Goal: Task Accomplishment & Management: Complete application form

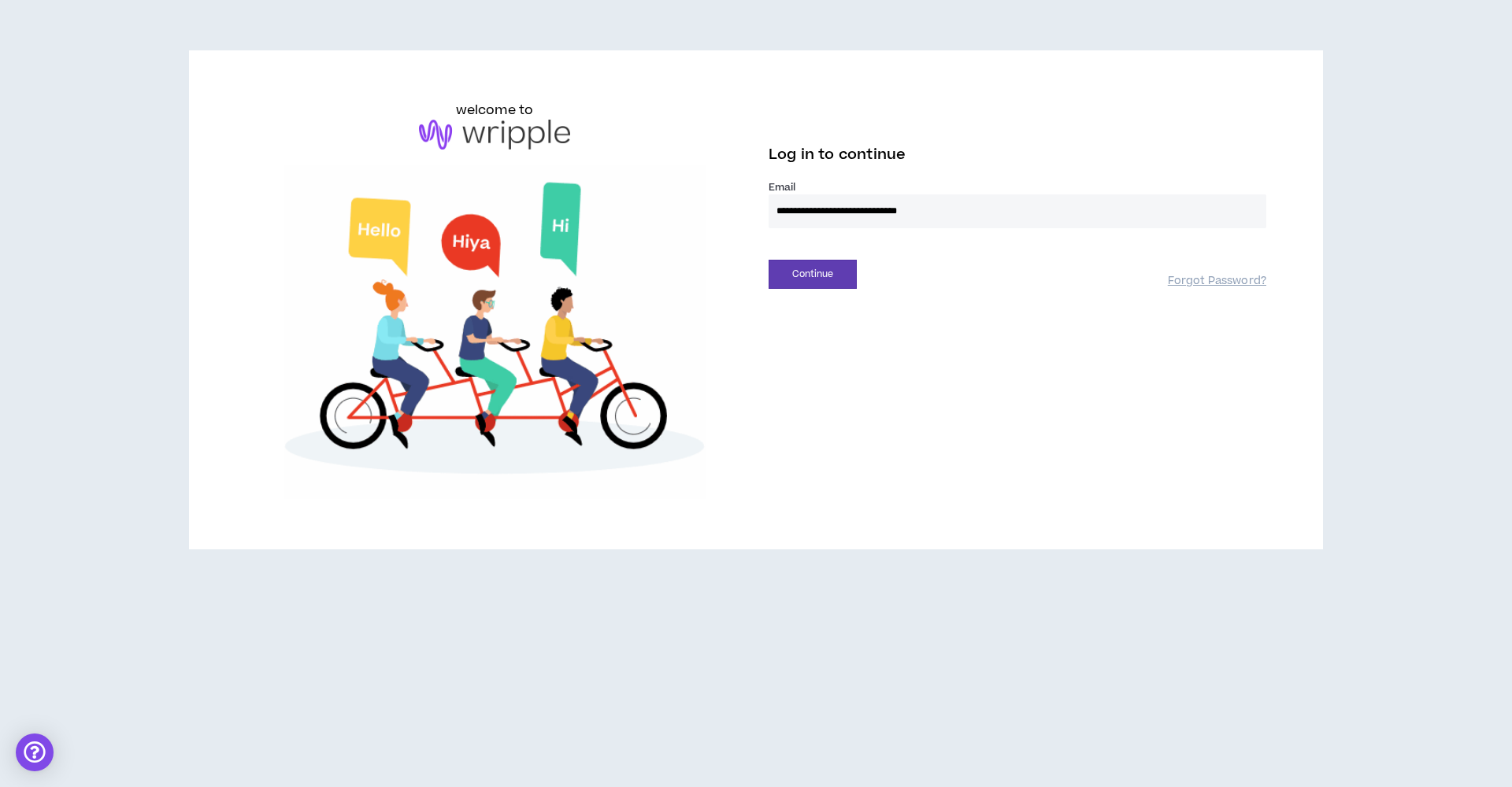
click at [813, 274] on button "Continue" at bounding box center [812, 274] width 88 height 29
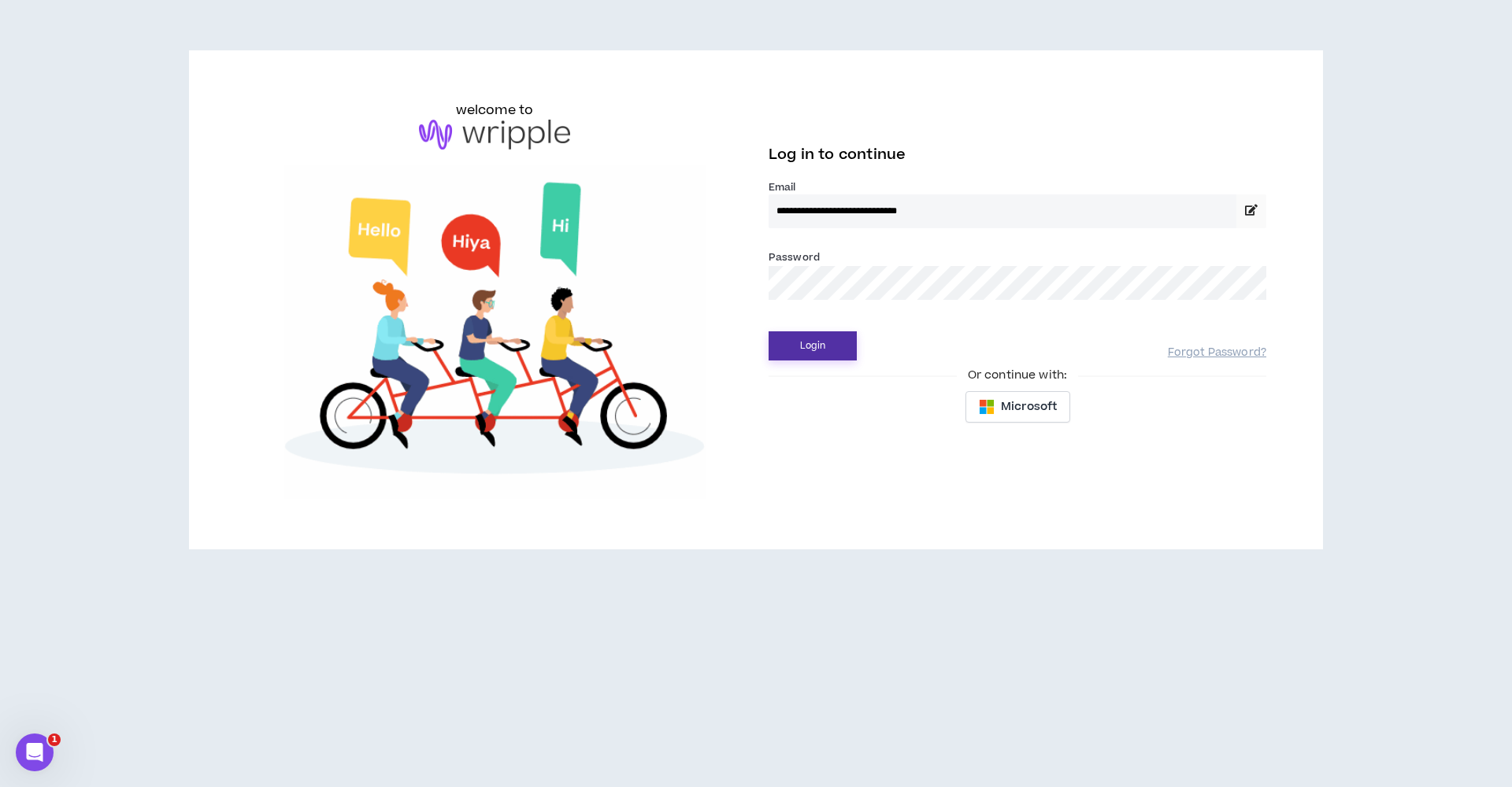
click at [812, 349] on button "Login" at bounding box center [812, 346] width 88 height 29
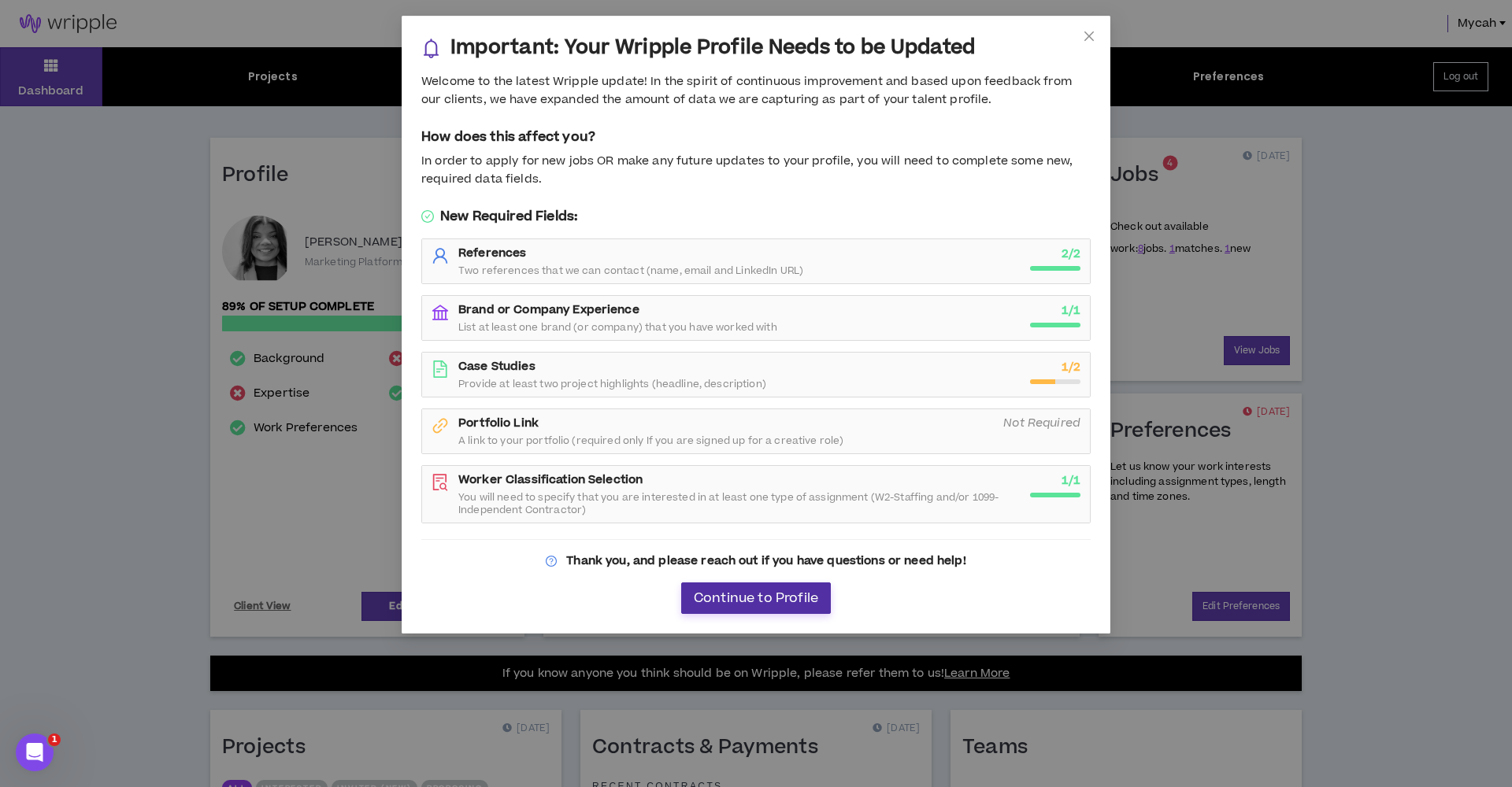
click at [769, 591] on span "Continue to Profile" at bounding box center [756, 599] width 125 height 15
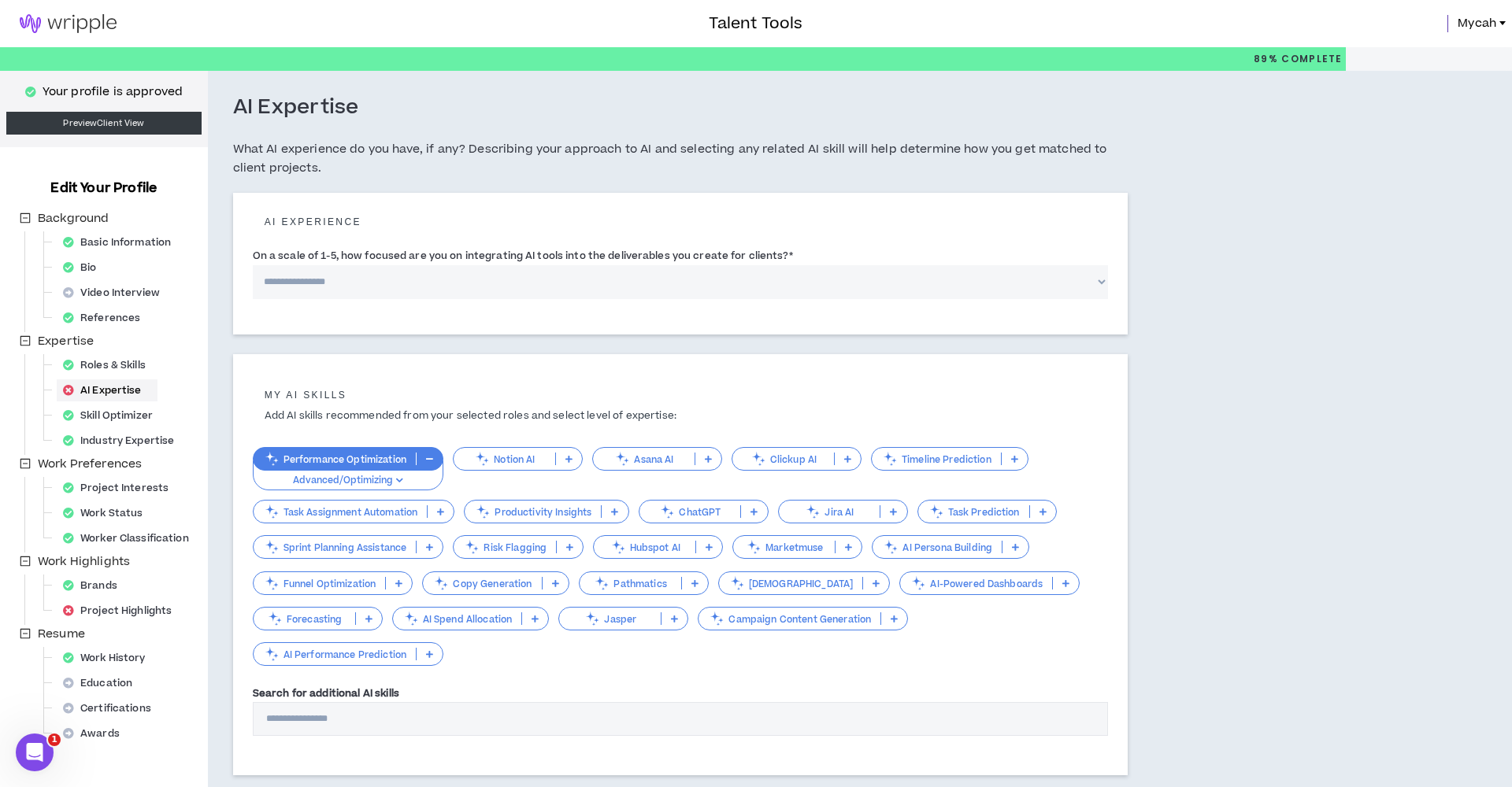
click at [50, 21] on img at bounding box center [68, 24] width 136 height 19
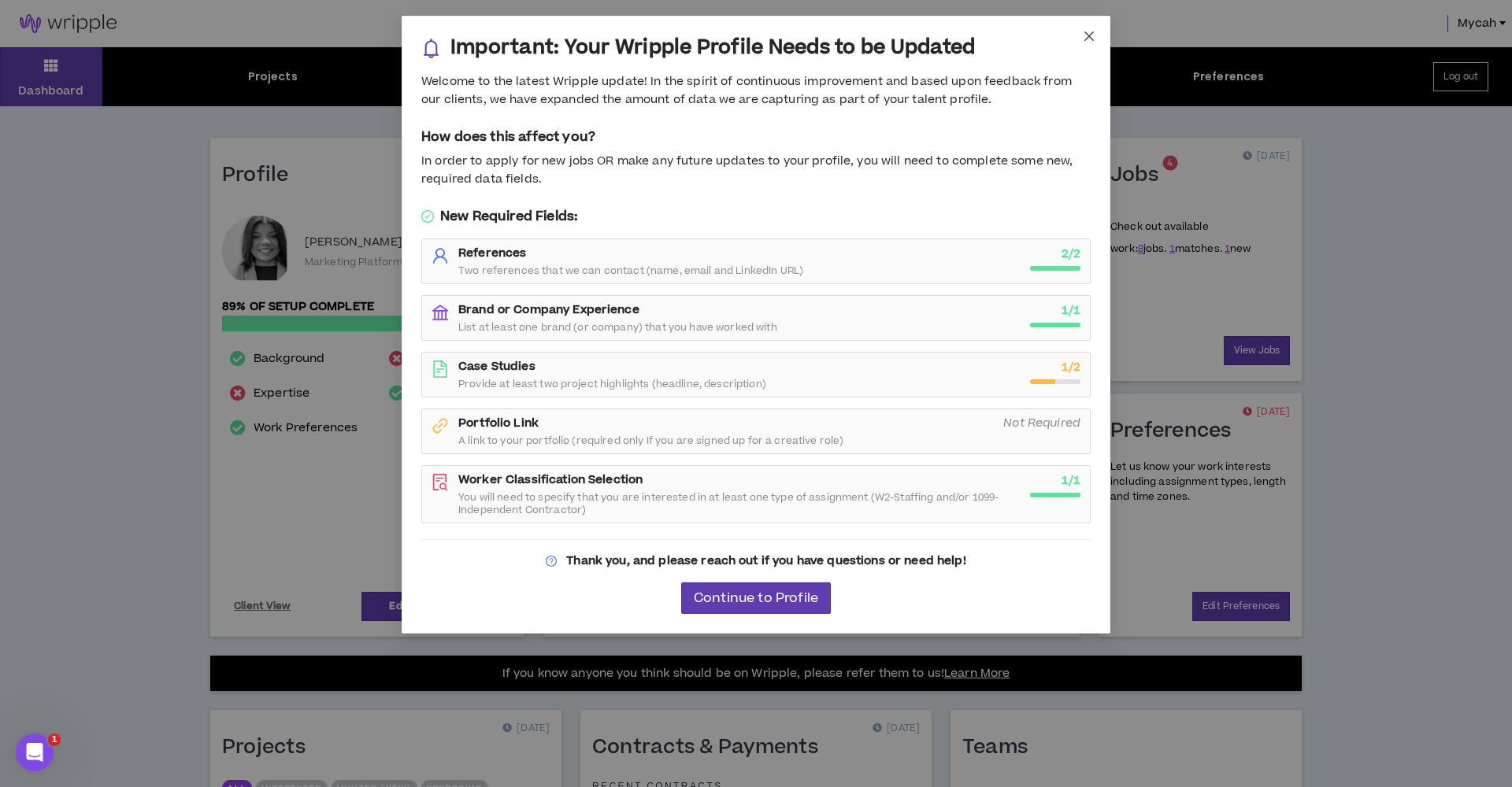
click at [1091, 35] on icon "close" at bounding box center [1089, 36] width 9 height 9
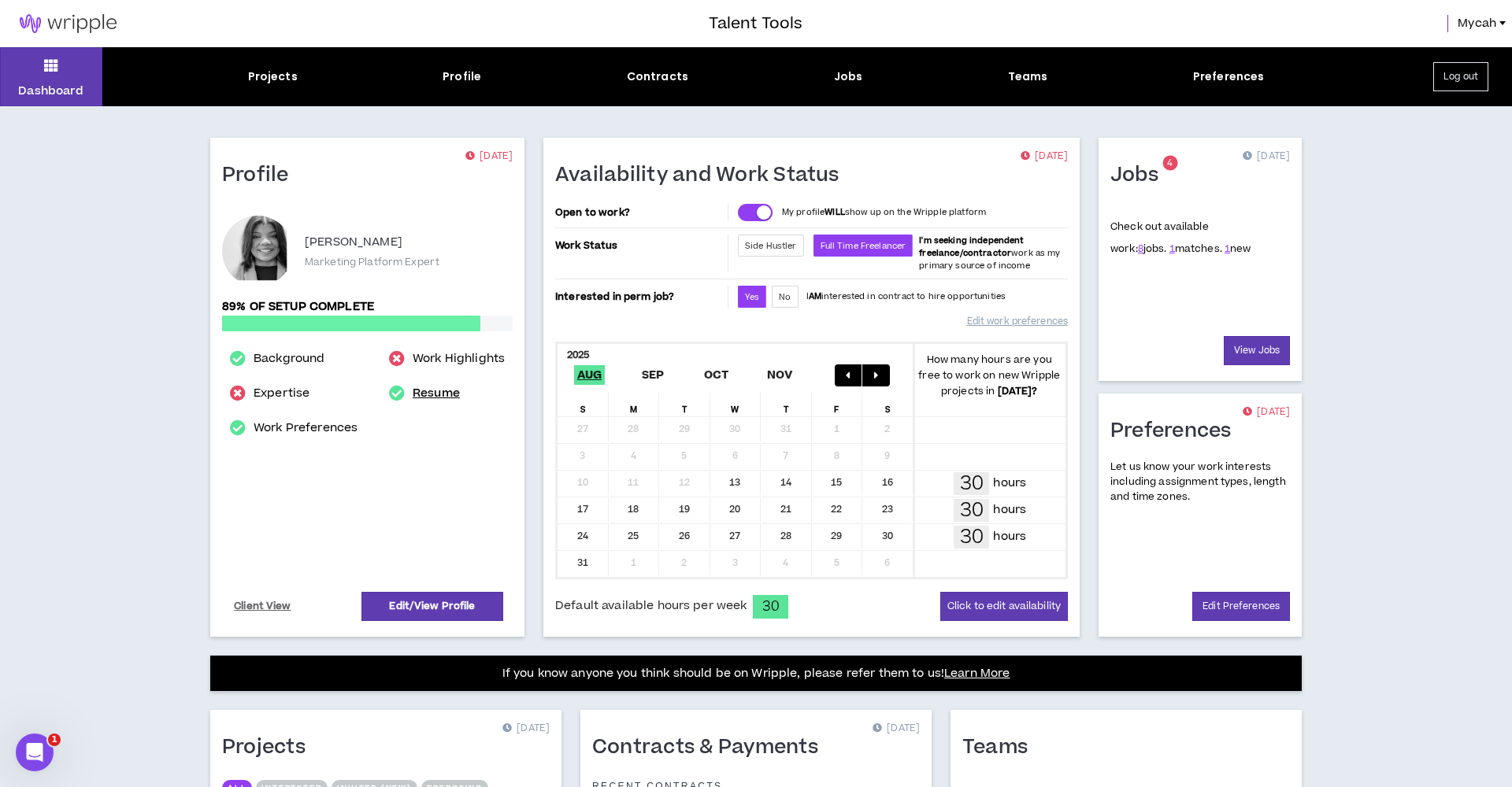
click at [435, 399] on link "Resume" at bounding box center [436, 394] width 47 height 19
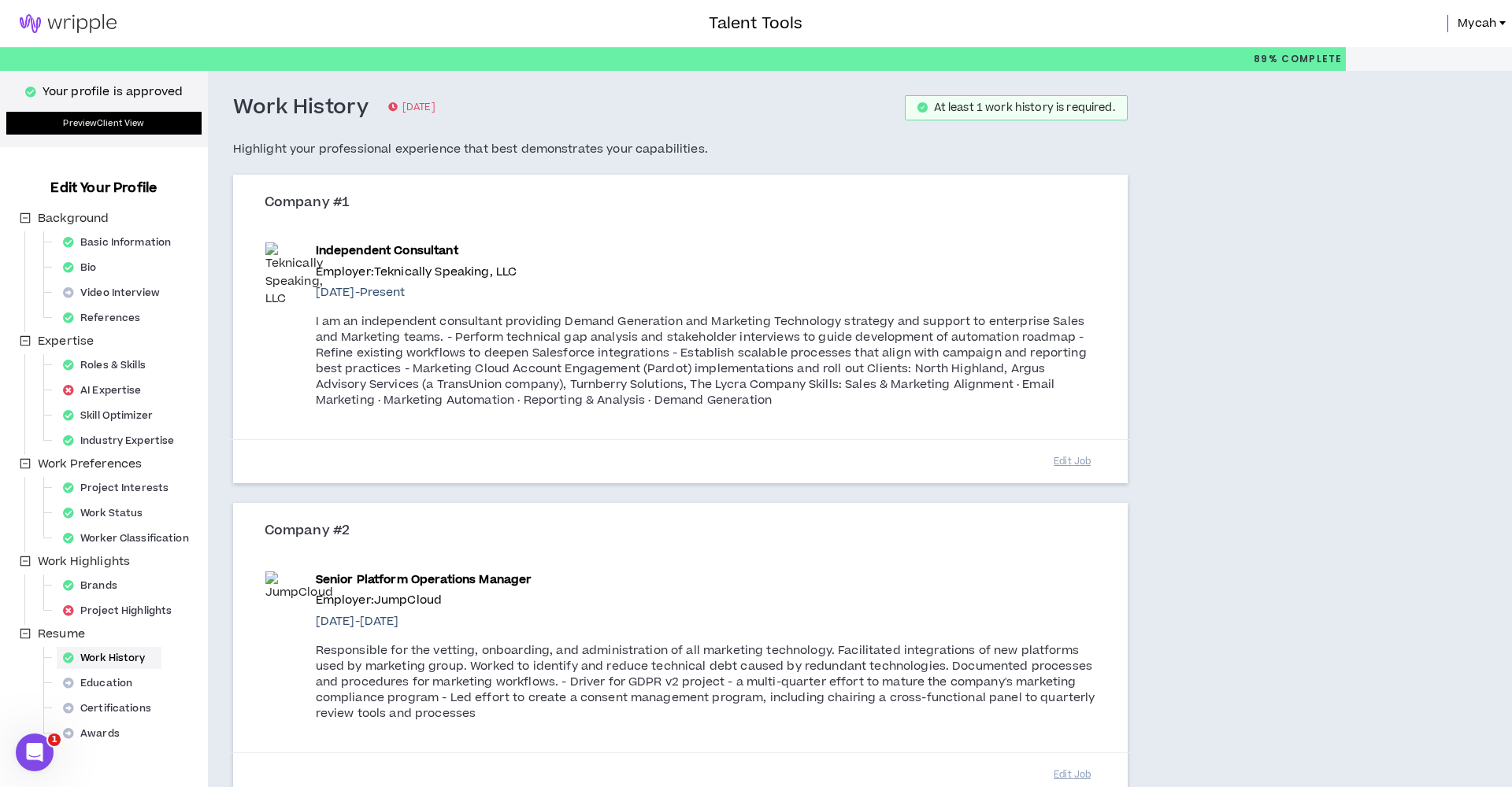
click at [129, 120] on link "Preview Client View" at bounding box center [103, 123] width 196 height 23
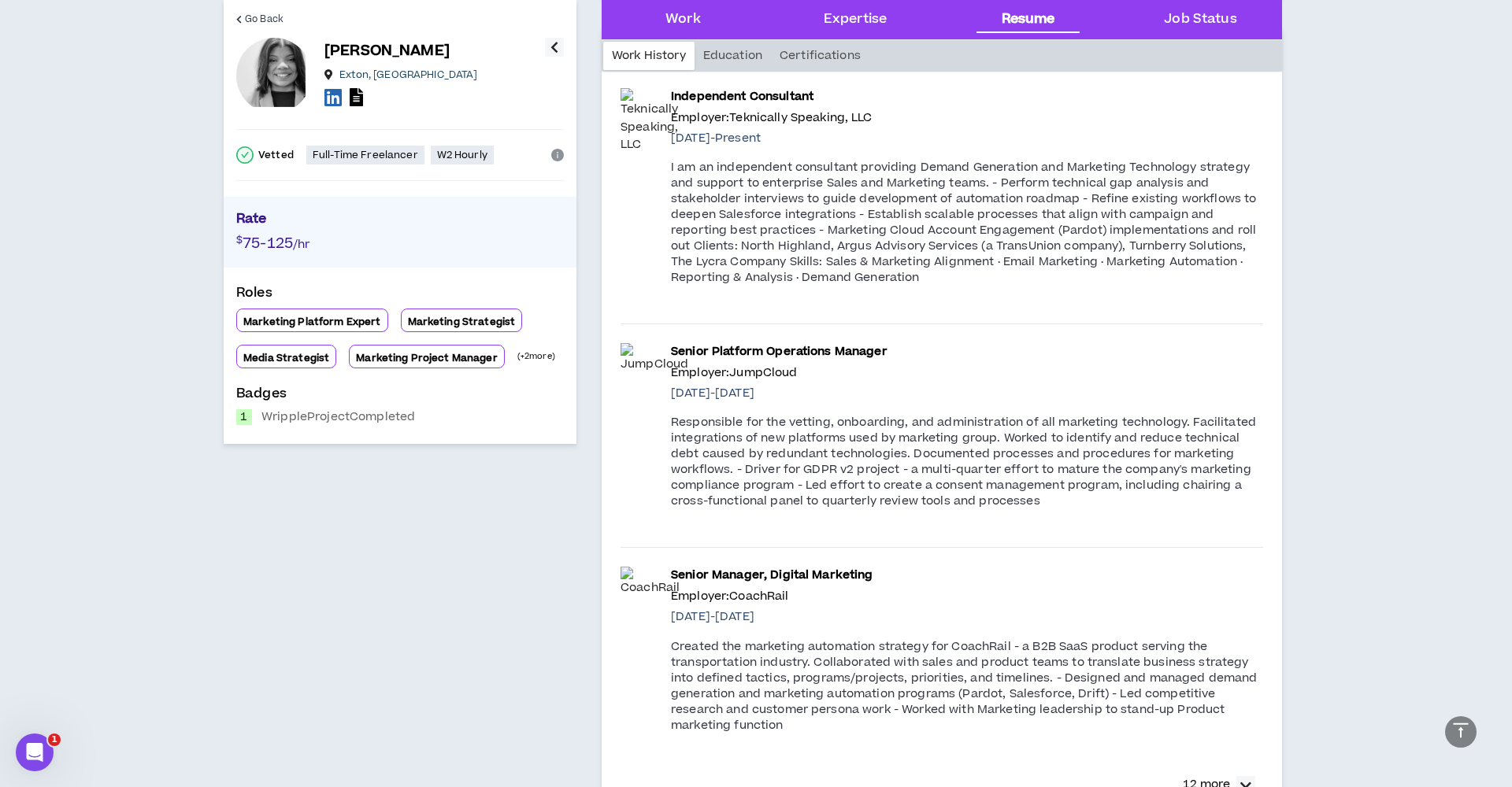
scroll to position [1717, 0]
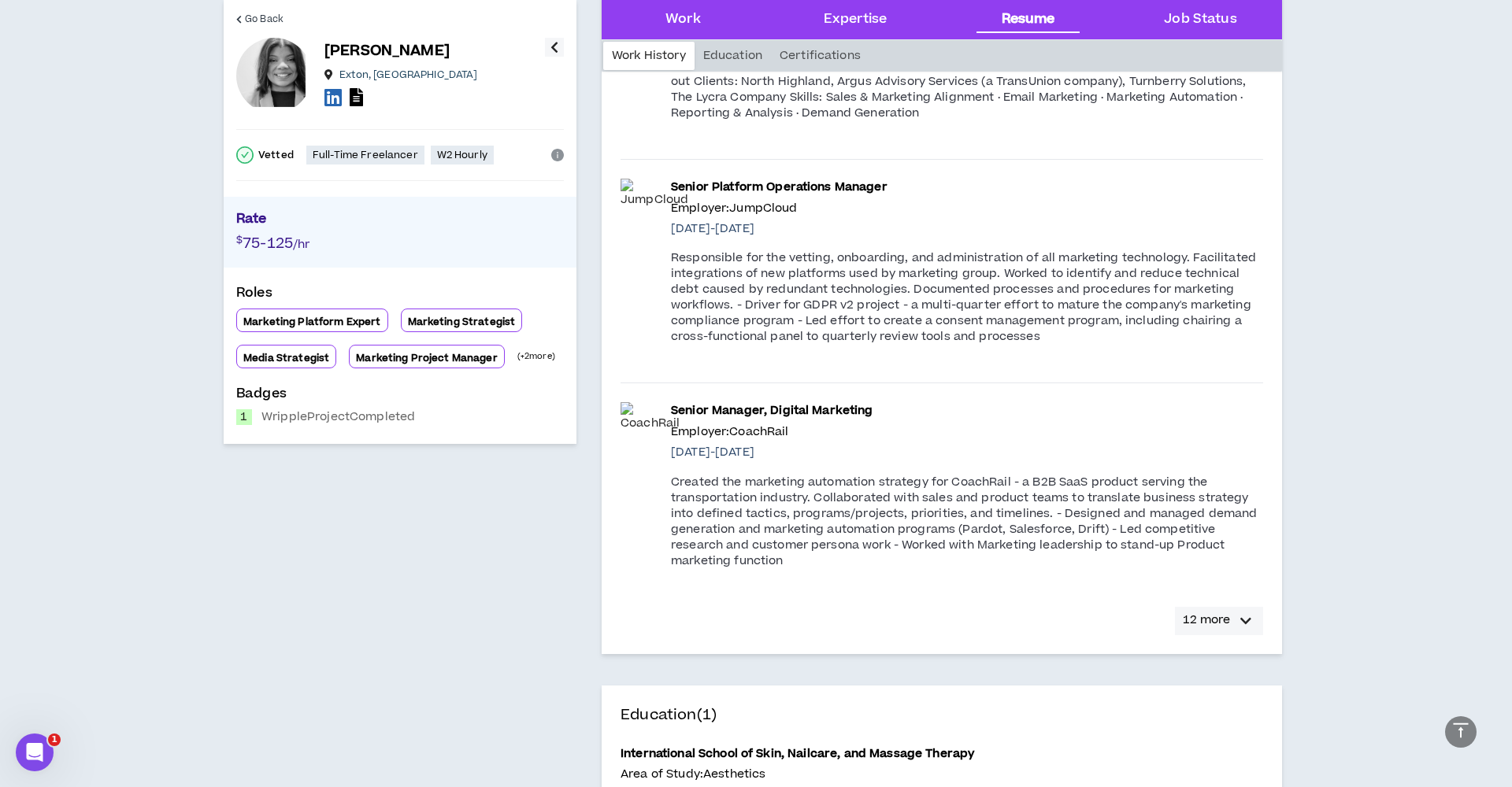
click at [1210, 617] on p "12 more" at bounding box center [1206, 620] width 47 height 17
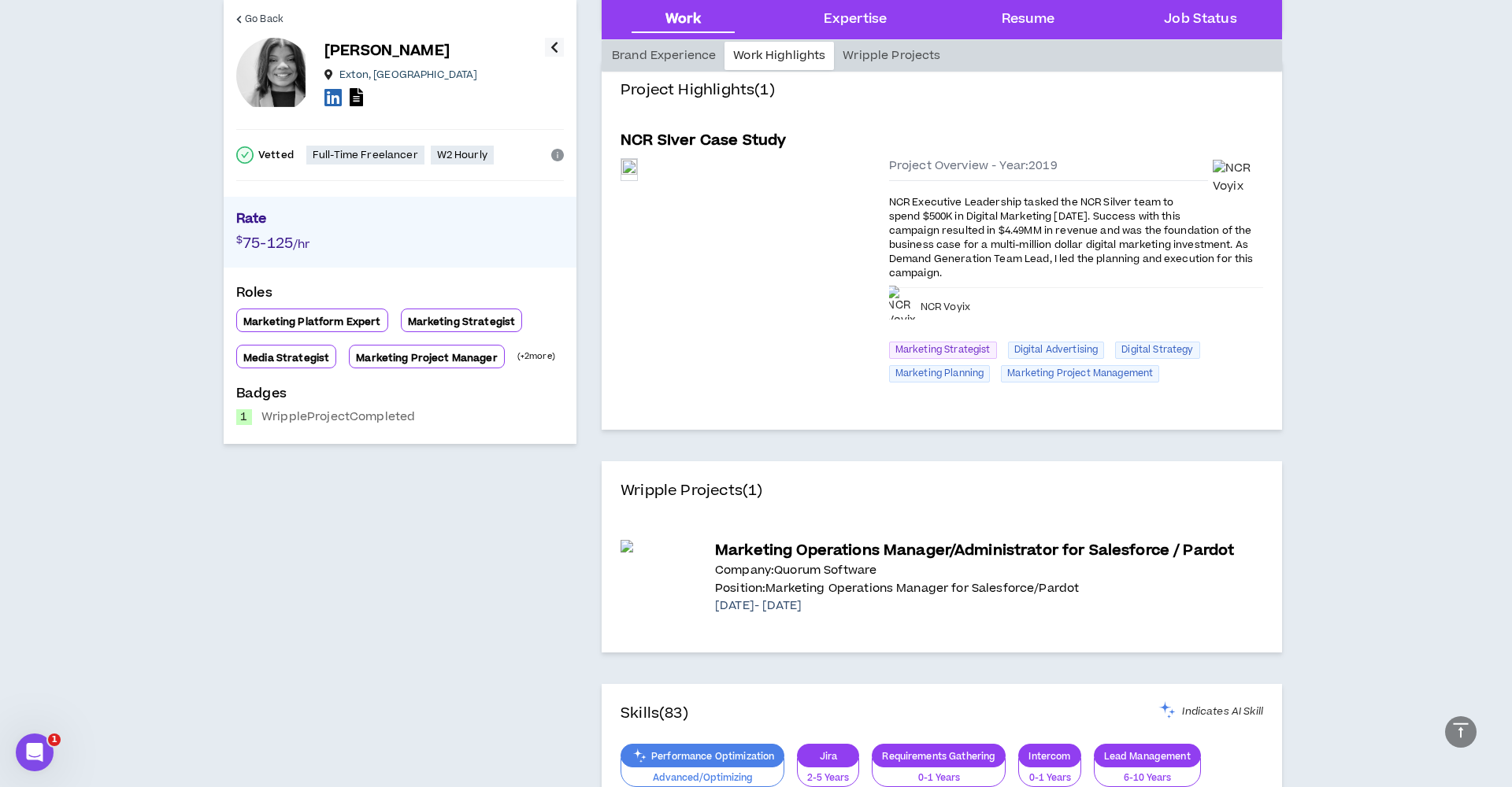
scroll to position [0, 0]
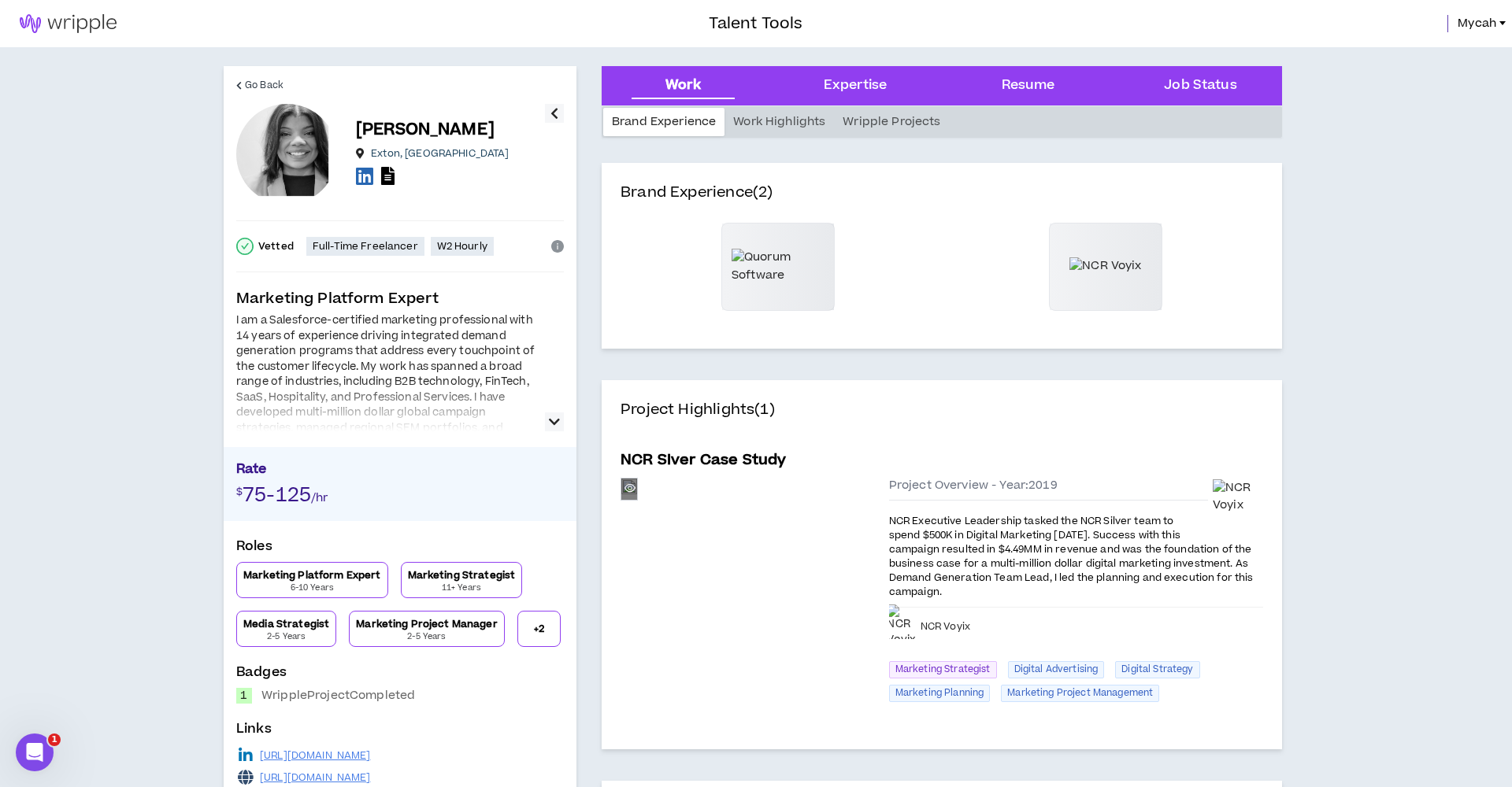
click at [637, 497] on div "Preview" at bounding box center [629, 489] width 15 height 17
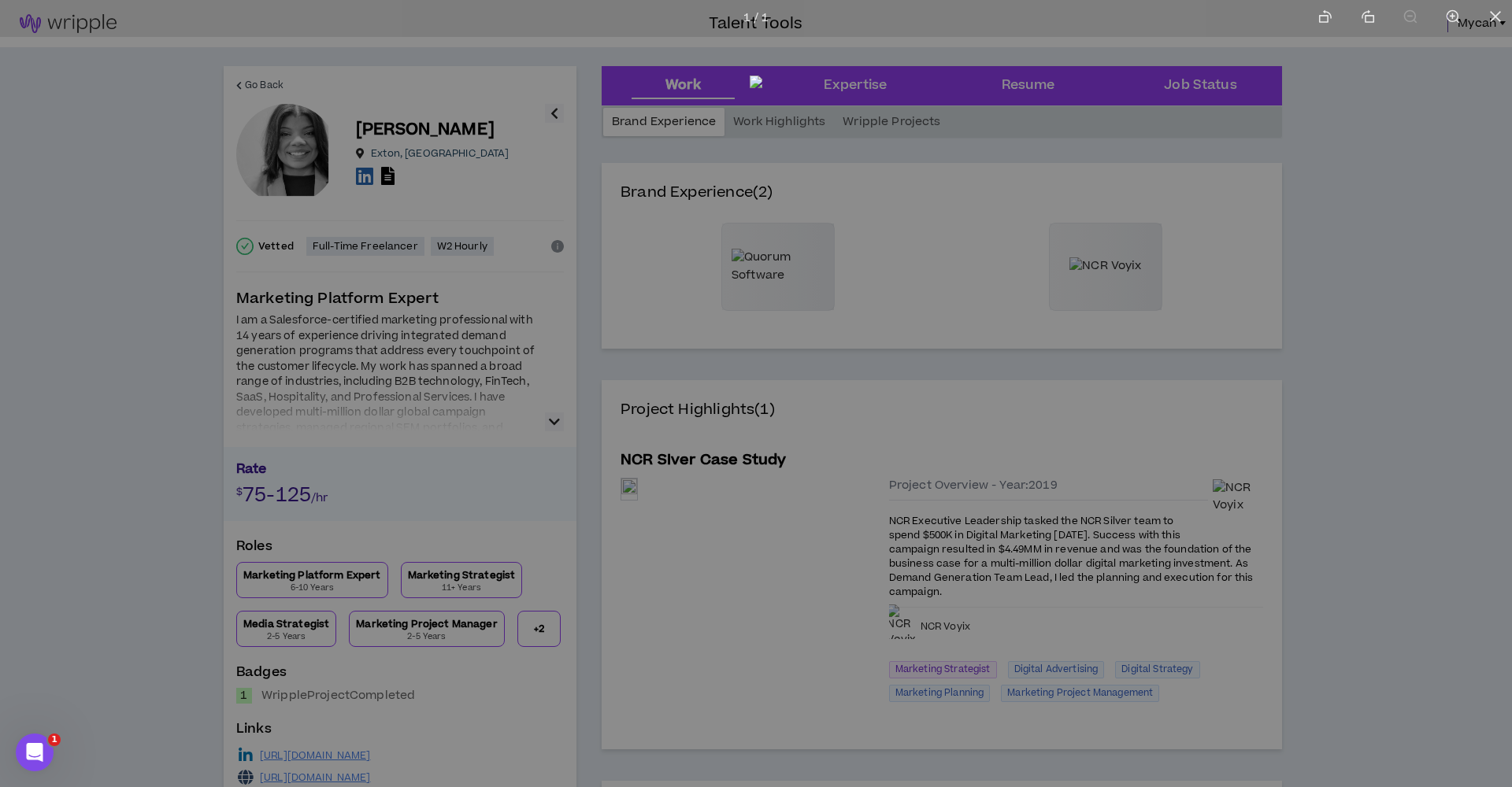
click at [1089, 185] on div at bounding box center [756, 393] width 1512 height 787
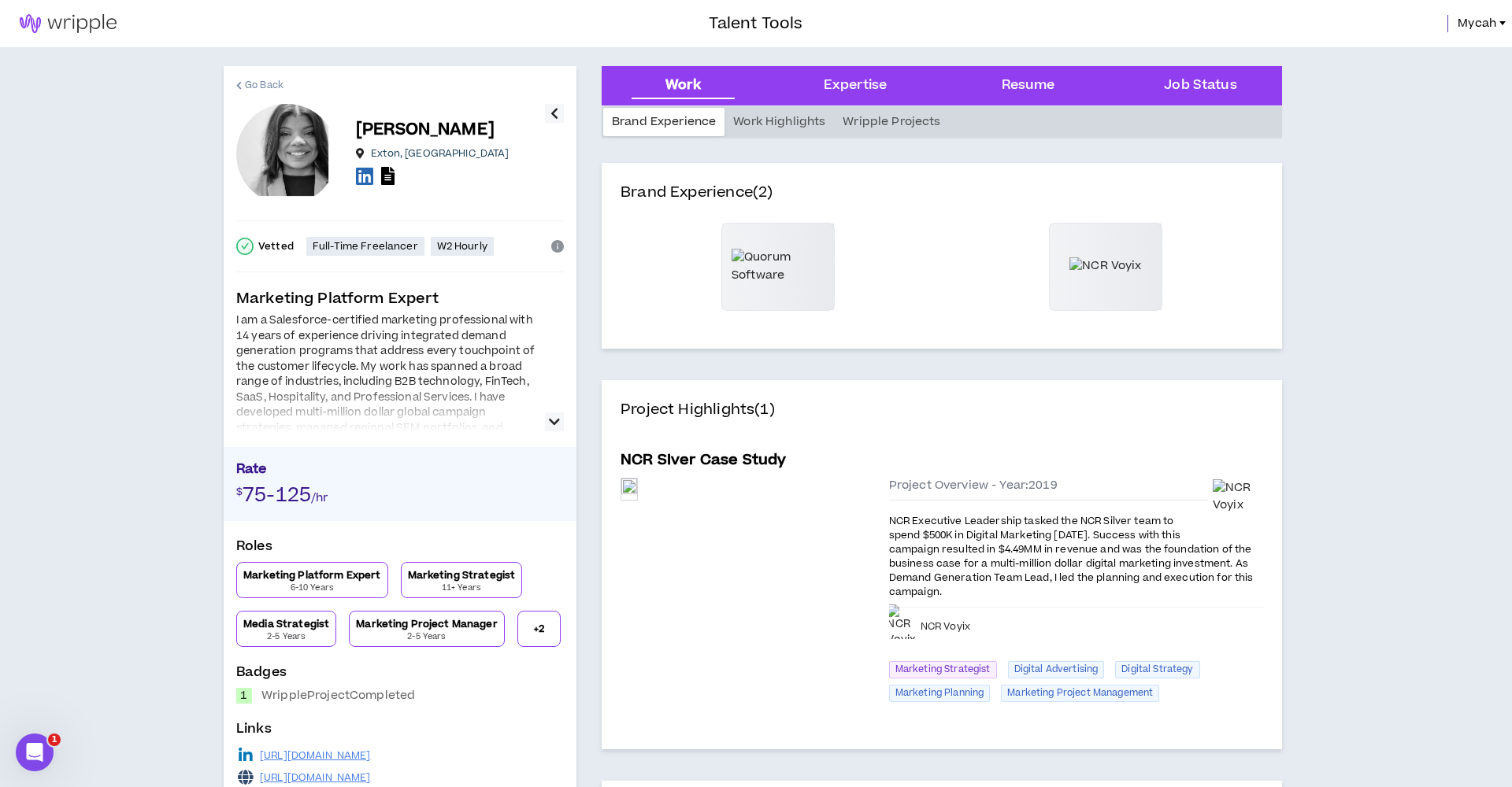
click at [244, 85] on link "Go Back" at bounding box center [259, 85] width 47 height 38
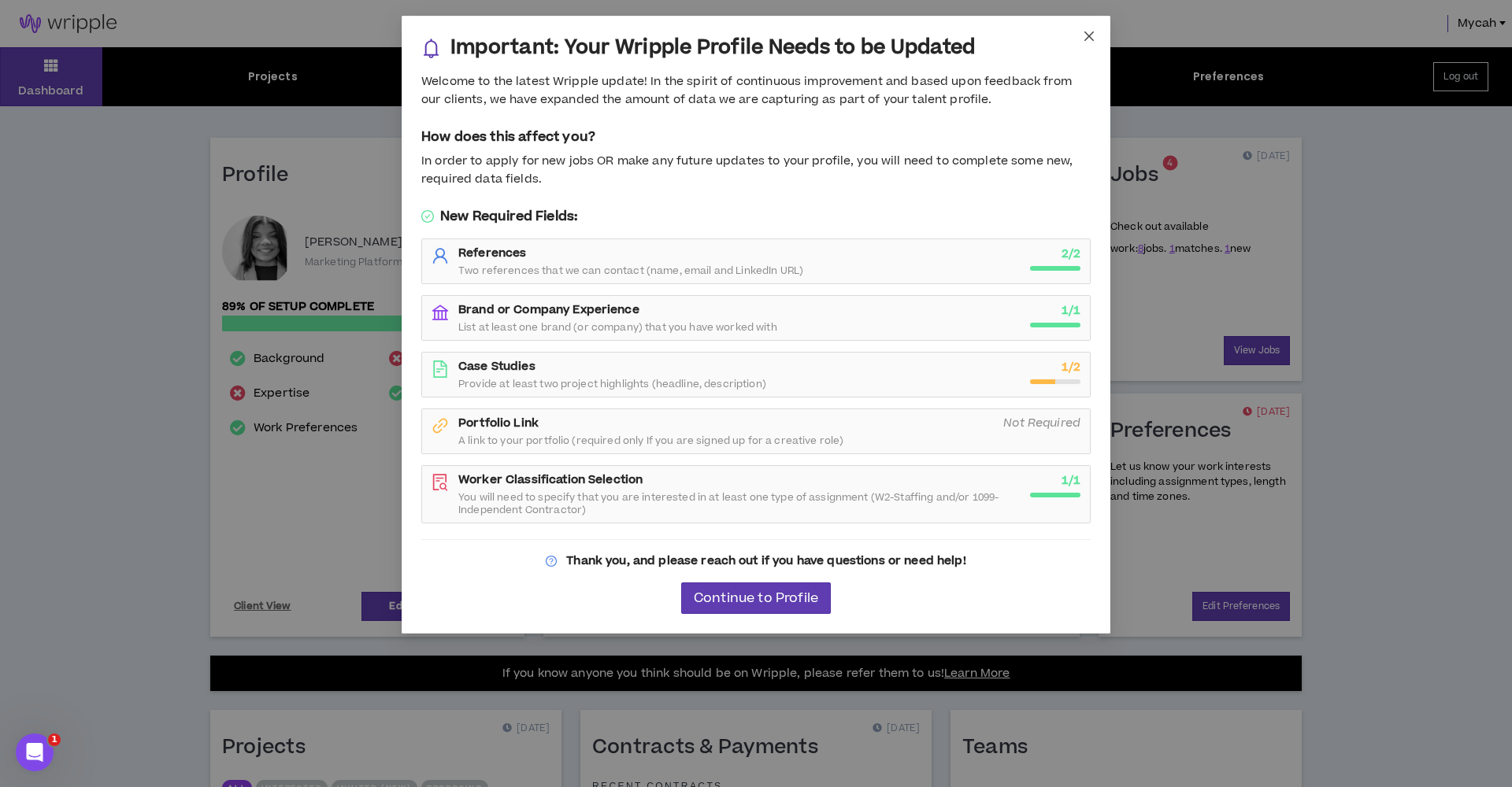
click at [1088, 35] on icon "close" at bounding box center [1089, 36] width 9 height 9
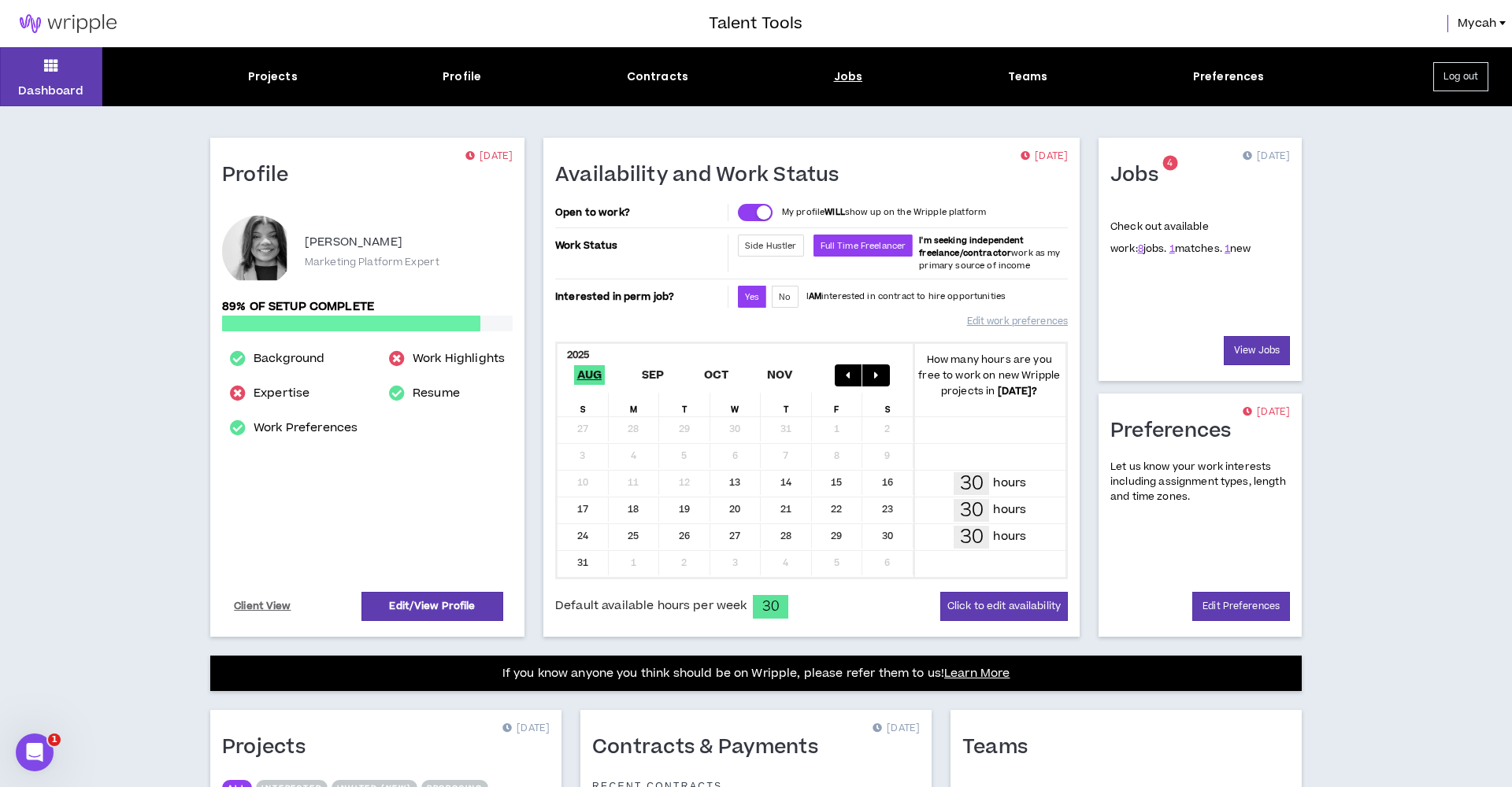
click at [847, 83] on div "Jobs" at bounding box center [849, 76] width 29 height 16
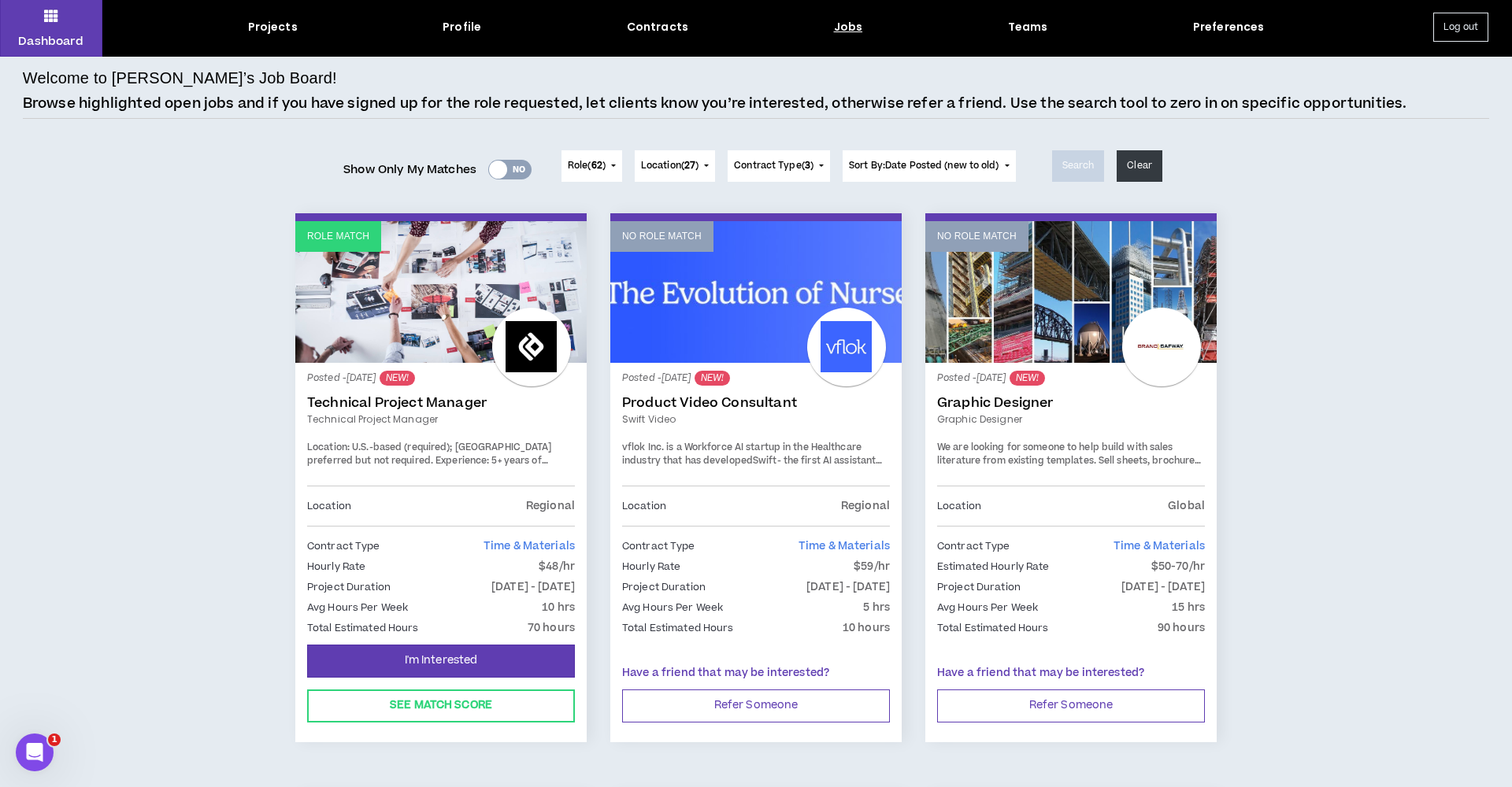
scroll to position [149, 0]
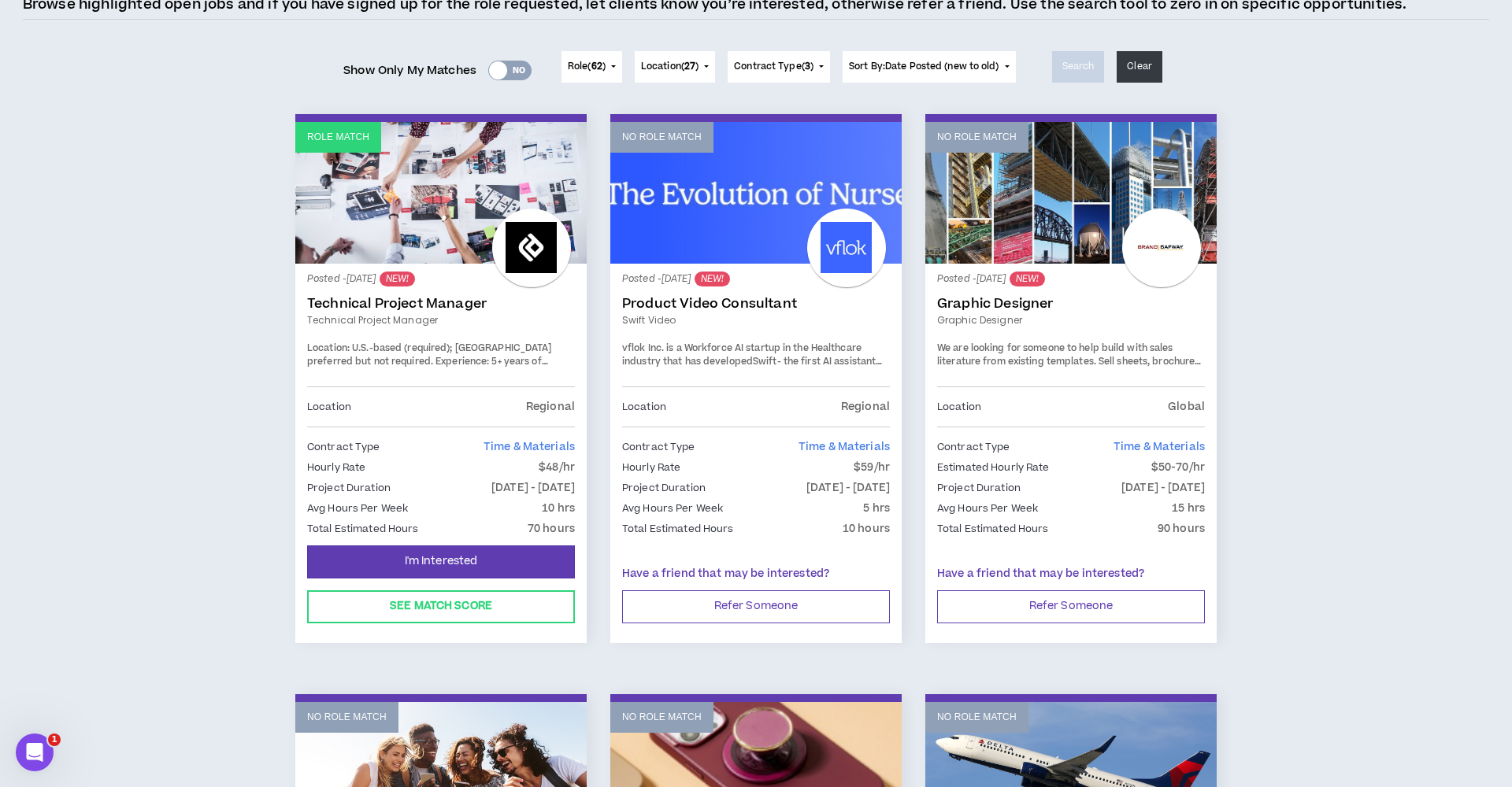
click at [383, 301] on link "Technical Project Manager" at bounding box center [440, 303] width 268 height 15
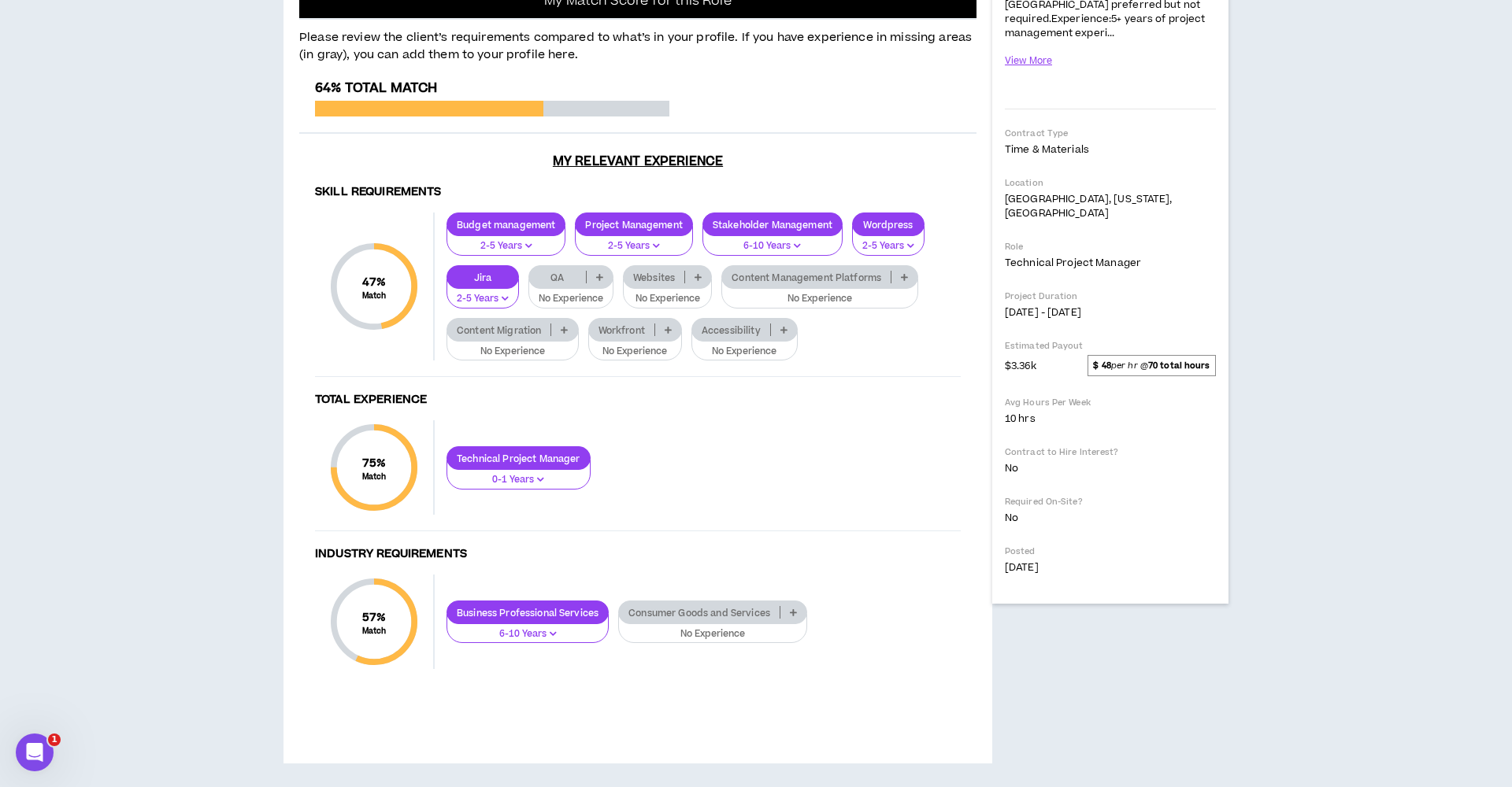
scroll to position [324, 0]
